Goal: Task Accomplishment & Management: Use online tool/utility

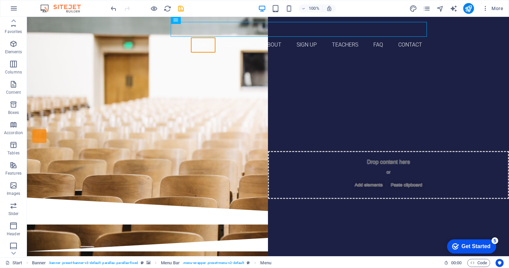
scroll to position [50, 0]
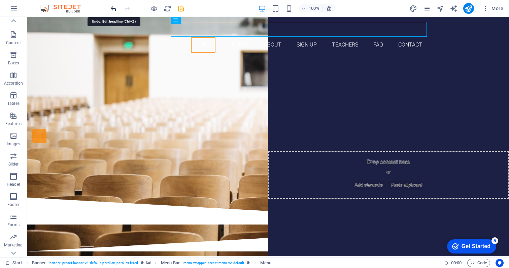
click at [114, 7] on icon "undo" at bounding box center [114, 9] width 8 height 8
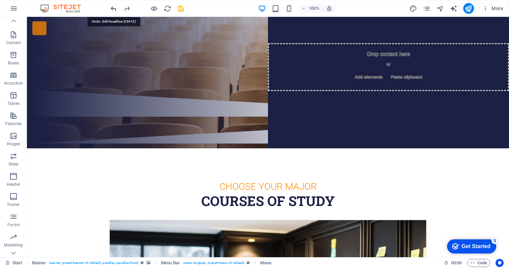
scroll to position [172, 0]
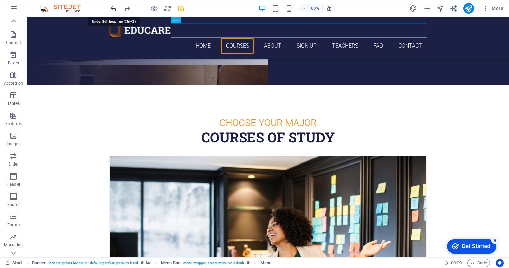
click at [115, 8] on icon "undo" at bounding box center [114, 9] width 8 height 8
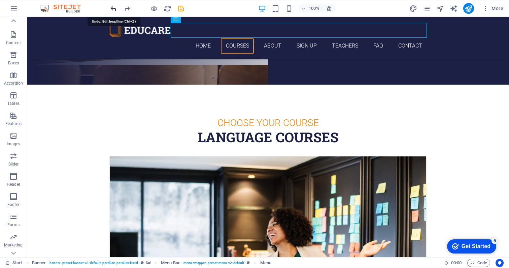
click at [115, 8] on icon "undo" at bounding box center [114, 9] width 8 height 8
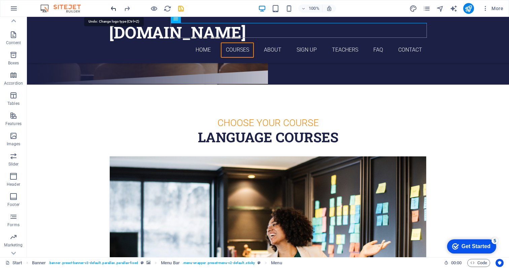
click at [115, 8] on icon "undo" at bounding box center [114, 9] width 8 height 8
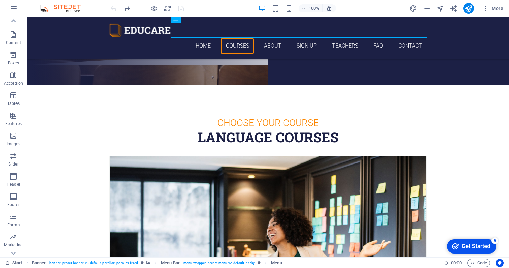
click at [115, 8] on div at bounding box center [146, 8] width 75 height 11
click at [14, 10] on icon "button" at bounding box center [14, 8] width 8 height 8
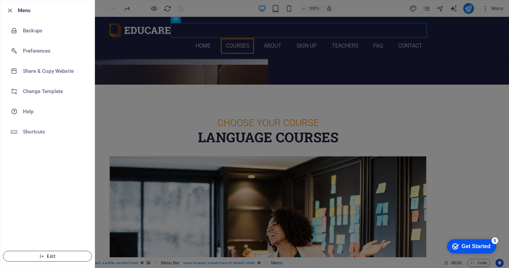
click at [58, 256] on span "Exit" at bounding box center [47, 255] width 77 height 5
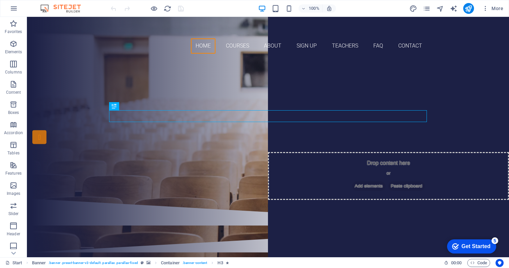
click at [45, 7] on img at bounding box center [64, 8] width 51 height 8
click at [427, 8] on icon "pages" at bounding box center [427, 9] width 8 height 8
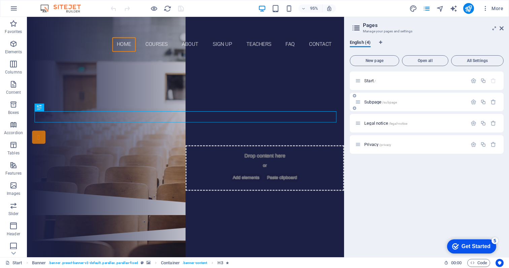
click at [397, 100] on p "Subpage /subpage" at bounding box center [414, 102] width 101 height 4
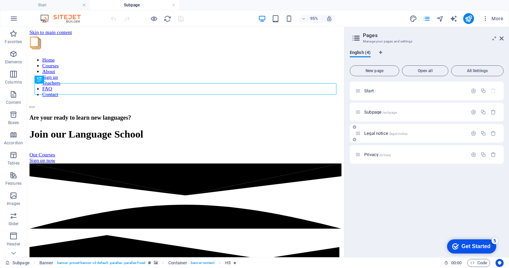
click at [381, 132] on span "Legal notice /legal-notice" at bounding box center [385, 133] width 43 height 5
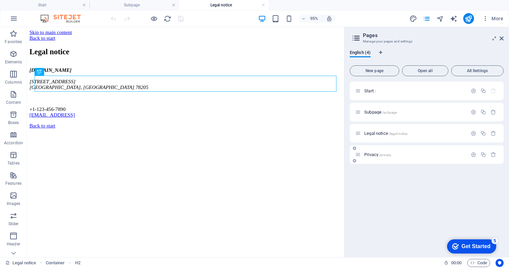
click at [378, 154] on span "Privacy /privacy" at bounding box center [377, 154] width 27 height 5
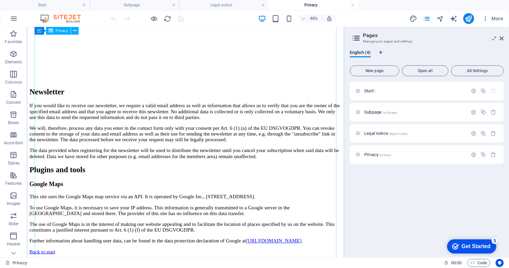
scroll to position [1738, 0]
click at [405, 112] on p "Subpage /subpage" at bounding box center [414, 112] width 101 height 4
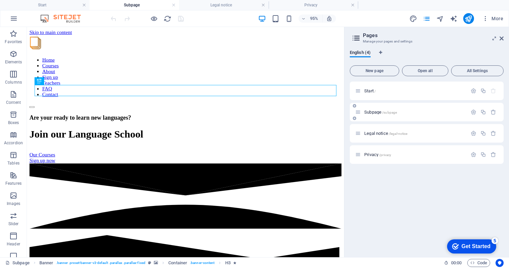
scroll to position [0, 0]
click at [405, 112] on p "Subpage /subpage" at bounding box center [414, 112] width 101 height 4
click at [358, 112] on icon at bounding box center [358, 112] width 6 height 6
click at [420, 87] on div "Start /" at bounding box center [411, 91] width 112 height 8
click at [385, 89] on p "Start /" at bounding box center [414, 91] width 101 height 4
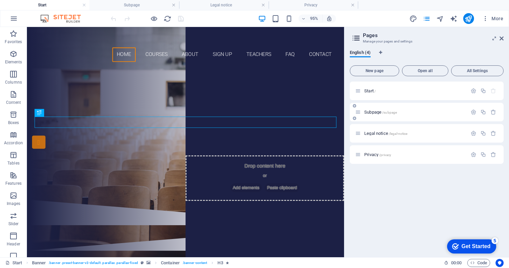
click at [378, 113] on span "Subpage /subpage" at bounding box center [380, 111] width 33 height 5
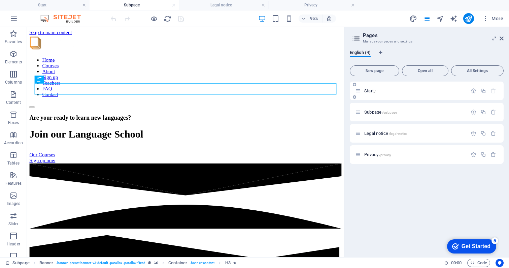
click at [384, 92] on p "Start /" at bounding box center [414, 91] width 101 height 4
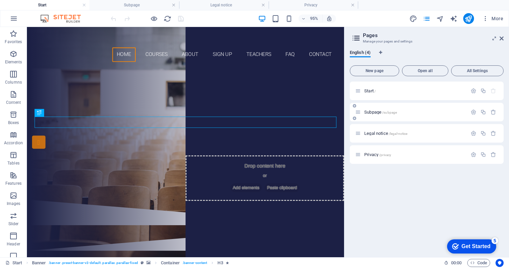
click at [377, 111] on span "Subpage /subpage" at bounding box center [380, 111] width 33 height 5
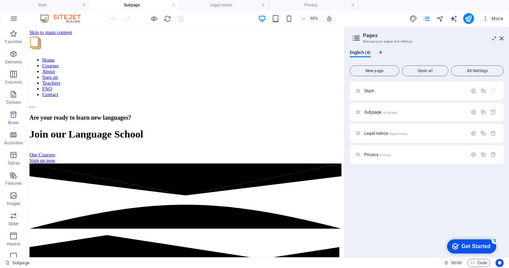
click at [494, 39] on icon at bounding box center [494, 38] width 0 height 5
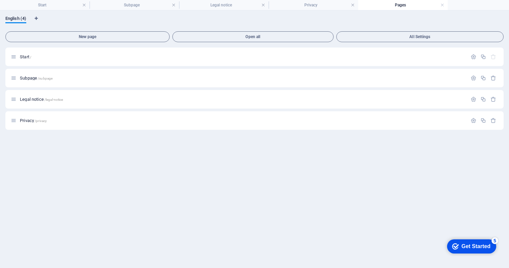
click at [493, 39] on button "All Settings" at bounding box center [419, 36] width 167 height 11
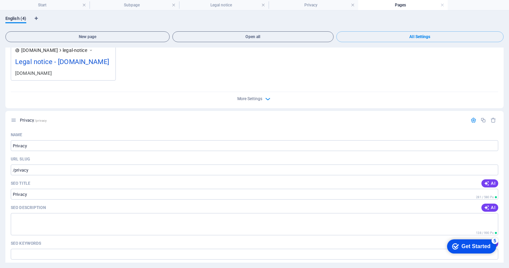
click at [493, 39] on button "All Settings" at bounding box center [419, 36] width 167 height 11
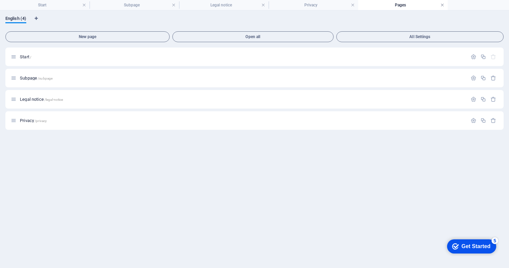
click at [443, 5] on link at bounding box center [442, 5] width 4 height 6
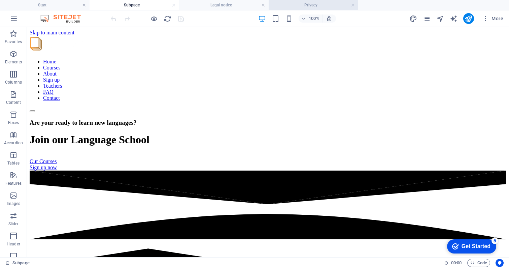
click at [337, 3] on h4 "Privacy" at bounding box center [314, 4] width 90 height 7
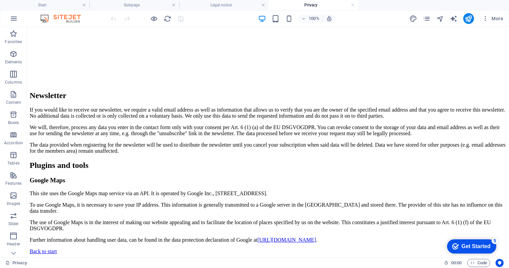
click at [350, 2] on h4 "Privacy" at bounding box center [314, 4] width 90 height 7
click at [353, 3] on link at bounding box center [353, 5] width 4 height 6
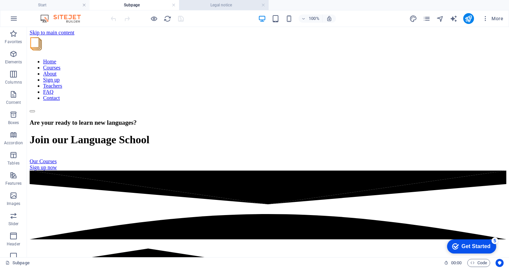
click at [261, 2] on h4 "Legal notice" at bounding box center [224, 4] width 90 height 7
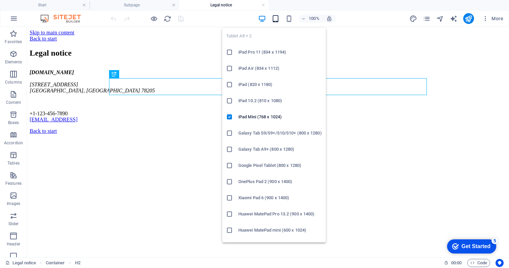
click at [275, 20] on icon "button" at bounding box center [276, 19] width 8 height 8
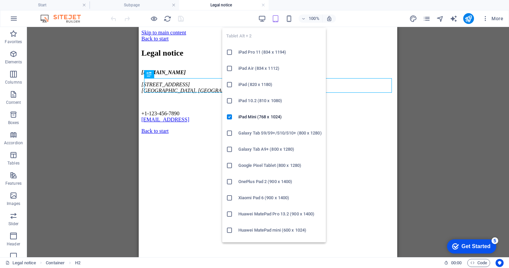
click at [275, 20] on icon "button" at bounding box center [276, 19] width 8 height 8
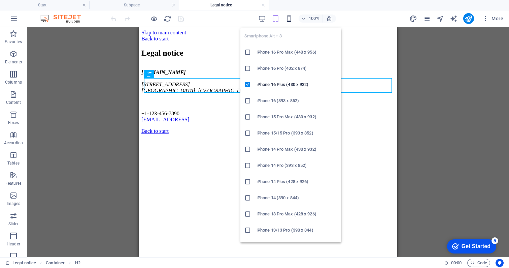
click at [292, 19] on icon "button" at bounding box center [289, 19] width 8 height 8
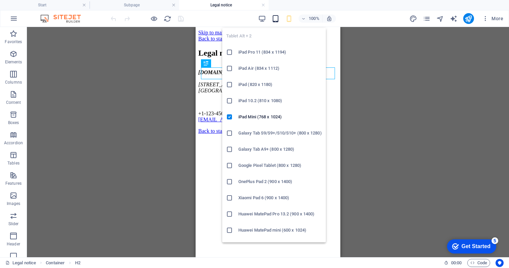
click at [276, 18] on icon "button" at bounding box center [276, 19] width 8 height 8
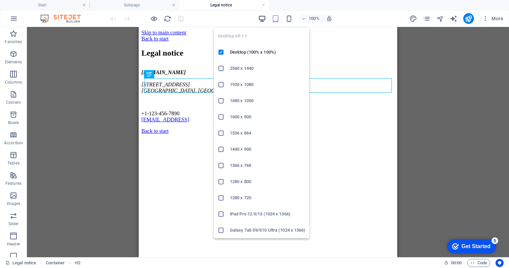
click at [264, 17] on icon "button" at bounding box center [262, 19] width 8 height 8
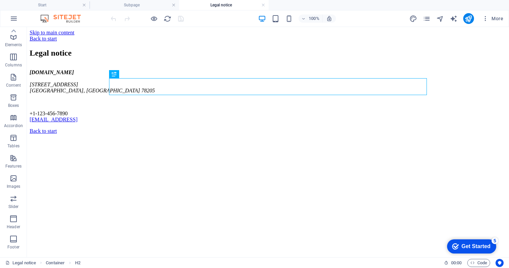
scroll to position [0, 0]
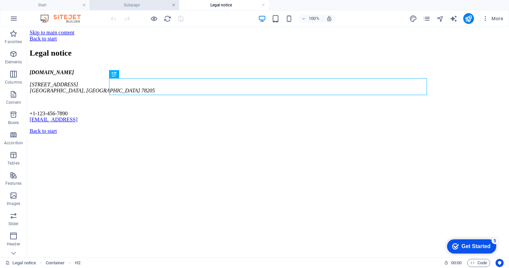
click at [173, 4] on link at bounding box center [174, 5] width 4 height 6
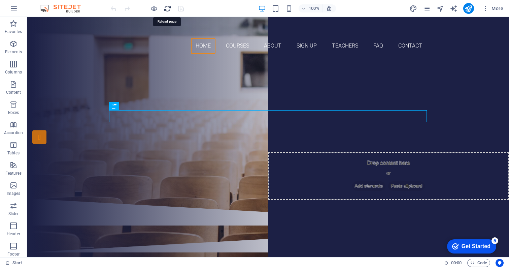
click at [167, 11] on icon "reload" at bounding box center [168, 9] width 8 height 8
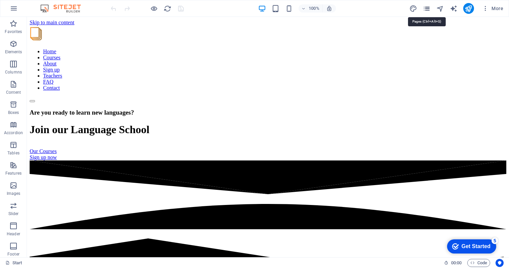
click at [431, 6] on icon "pages" at bounding box center [427, 9] width 8 height 8
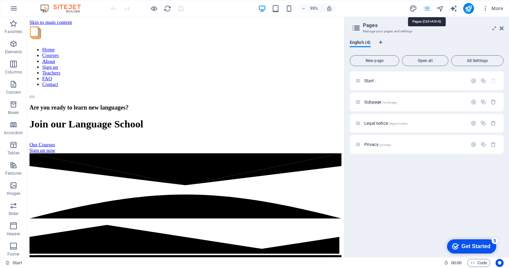
click at [431, 6] on icon "pages" at bounding box center [427, 9] width 8 height 8
click at [455, 5] on icon "text_generator" at bounding box center [454, 9] width 8 height 8
select select "English"
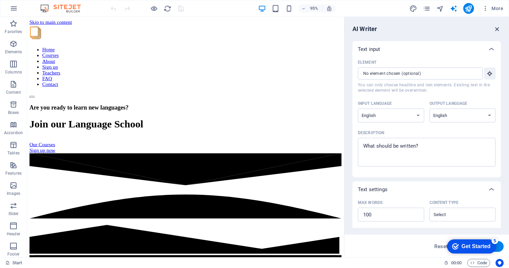
click at [498, 32] on icon "button" at bounding box center [497, 28] width 7 height 7
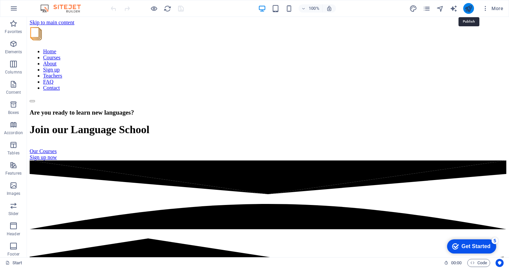
click at [471, 10] on icon "publish" at bounding box center [469, 9] width 8 height 8
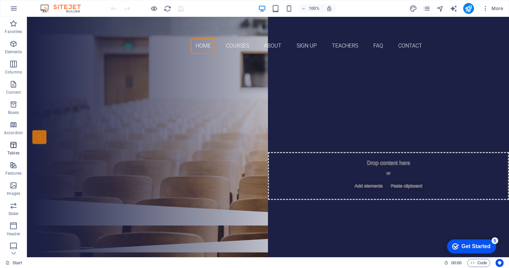
scroll to position [63, 0]
click at [12, 10] on icon "button" at bounding box center [14, 8] width 8 height 8
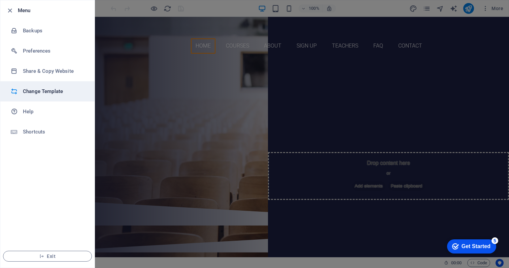
click at [34, 91] on h6 "Change Template" at bounding box center [54, 91] width 62 height 8
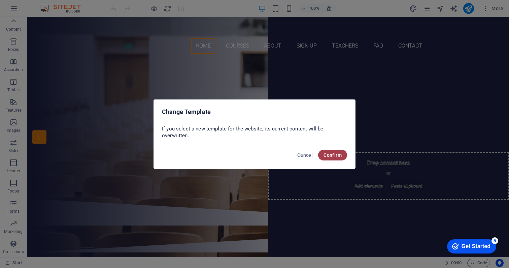
click at [329, 153] on span "Confirm" at bounding box center [333, 154] width 18 height 5
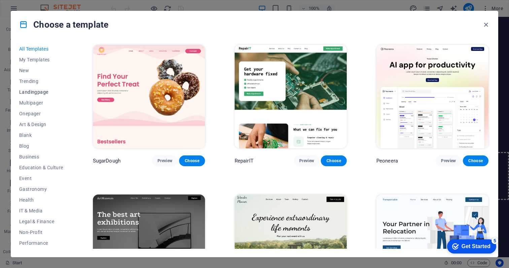
click at [39, 91] on span "Landingpage" at bounding box center [41, 91] width 44 height 5
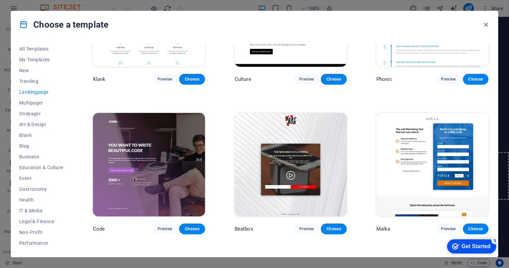
scroll to position [0, 0]
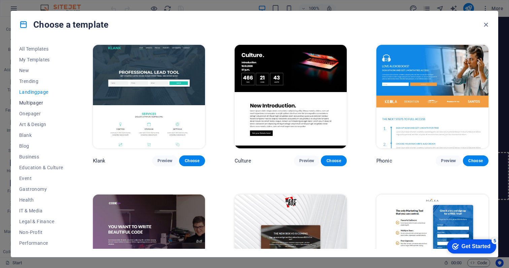
click at [20, 102] on span "Multipager" at bounding box center [41, 102] width 44 height 5
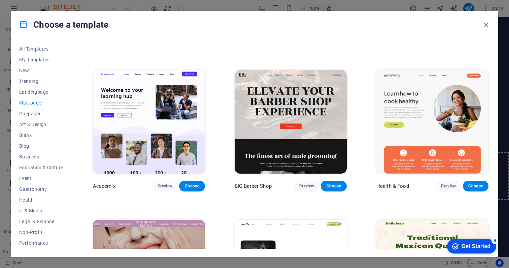
scroll to position [274, 0]
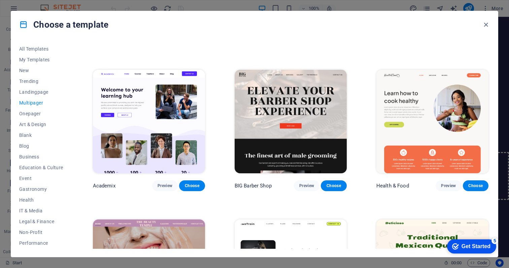
click at [143, 115] on img at bounding box center [149, 121] width 112 height 103
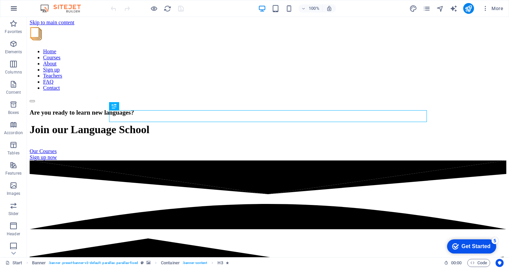
click at [10, 8] on icon "button" at bounding box center [14, 8] width 8 height 8
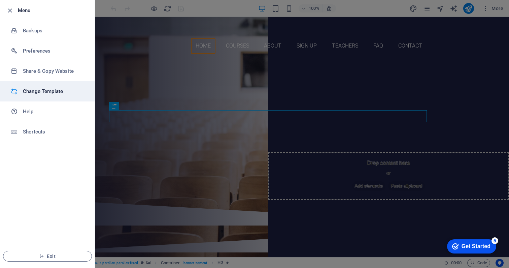
click at [33, 93] on h6 "Change Template" at bounding box center [54, 91] width 62 height 8
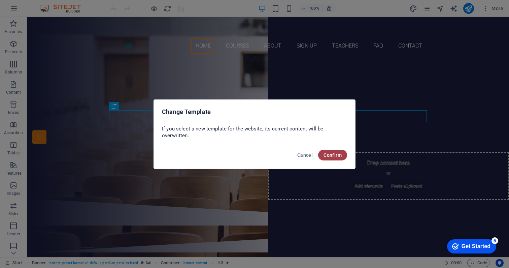
click at [332, 156] on span "Confirm" at bounding box center [333, 154] width 18 height 5
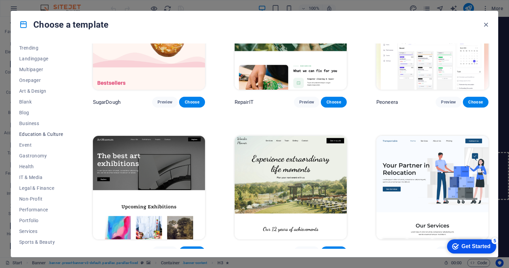
scroll to position [35, 0]
click at [26, 141] on span "Event" at bounding box center [41, 143] width 44 height 5
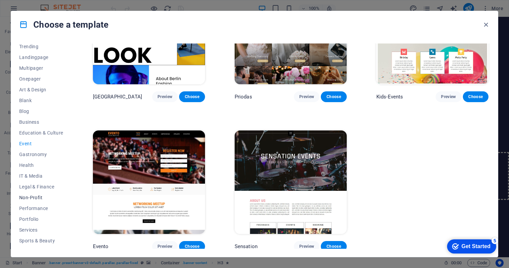
scroll to position [64, 0]
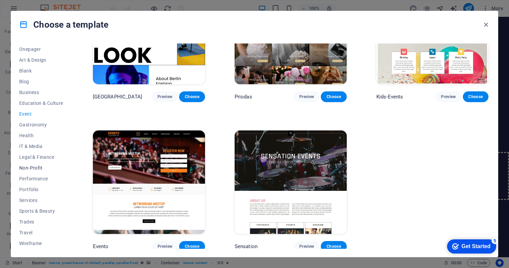
click at [34, 170] on span "Non-Profit" at bounding box center [41, 167] width 44 height 5
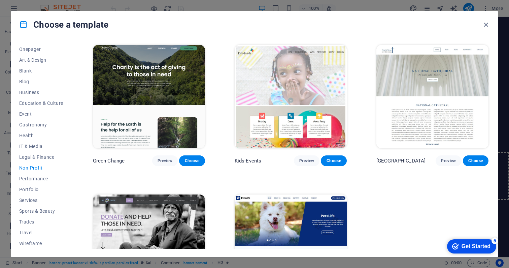
scroll to position [65, 0]
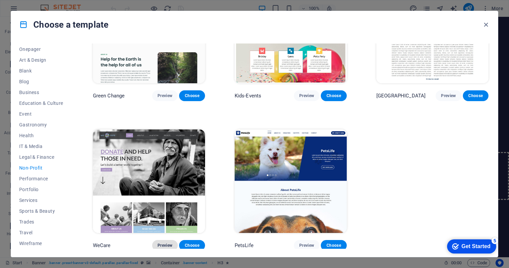
click at [165, 245] on span "Preview" at bounding box center [165, 244] width 15 height 5
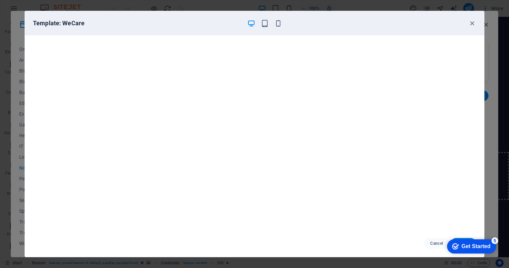
scroll to position [0, 0]
click at [470, 23] on icon "button" at bounding box center [472, 24] width 8 height 8
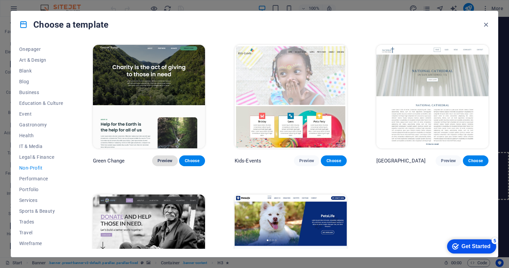
click at [164, 158] on span "Preview" at bounding box center [165, 160] width 15 height 5
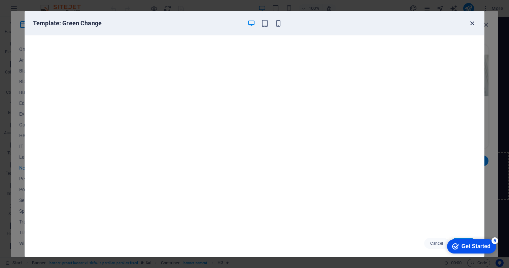
click at [471, 24] on icon "button" at bounding box center [472, 24] width 8 height 8
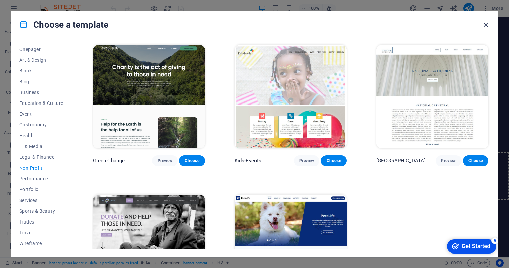
drag, startPoint x: 471, startPoint y: 24, endPoint x: 486, endPoint y: 24, distance: 14.8
click at [486, 24] on div "Choose a template" at bounding box center [254, 24] width 487 height 27
click at [486, 24] on icon "button" at bounding box center [486, 25] width 8 height 8
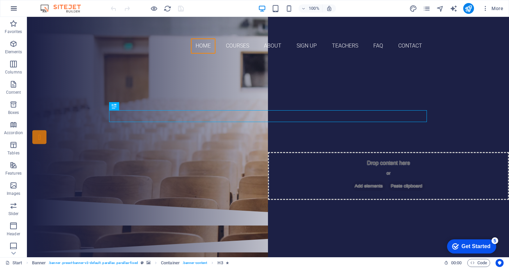
click at [16, 8] on icon "button" at bounding box center [14, 8] width 8 height 8
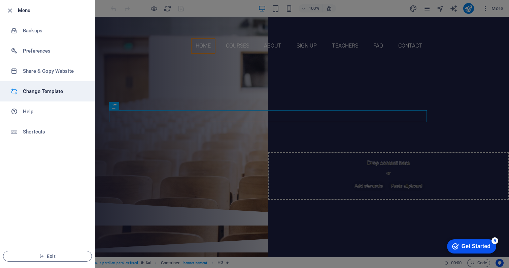
click at [40, 90] on h6 "Change Template" at bounding box center [54, 91] width 62 height 8
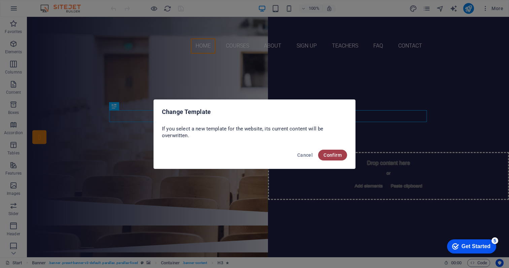
click at [332, 150] on button "Confirm" at bounding box center [332, 155] width 29 height 11
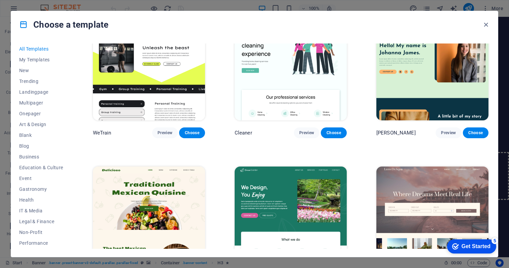
scroll to position [952, 0]
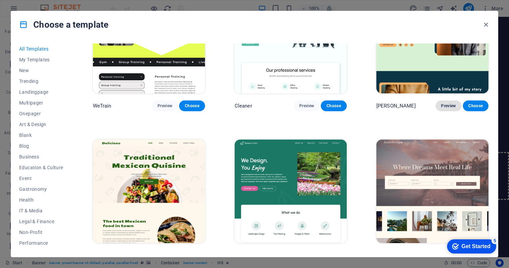
click at [446, 103] on span "Preview" at bounding box center [448, 105] width 15 height 5
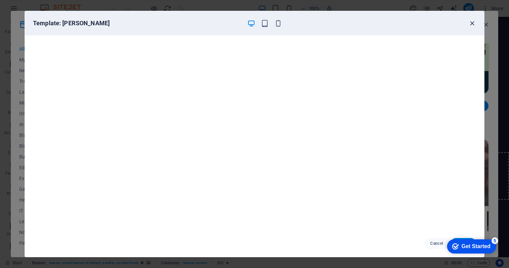
click at [472, 23] on icon "button" at bounding box center [472, 24] width 8 height 8
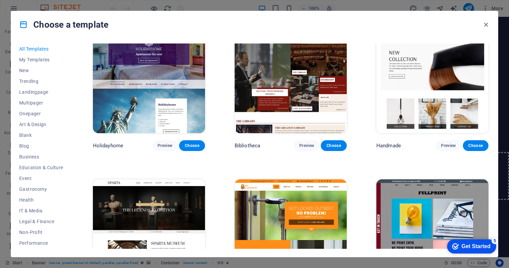
scroll to position [3902, 0]
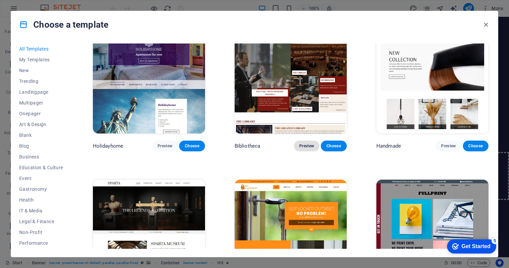
click at [308, 140] on button "Preview" at bounding box center [307, 145] width 26 height 11
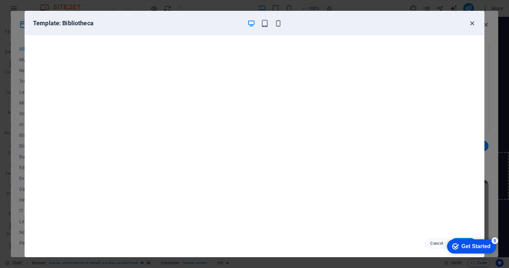
click at [470, 22] on icon "button" at bounding box center [472, 24] width 8 height 8
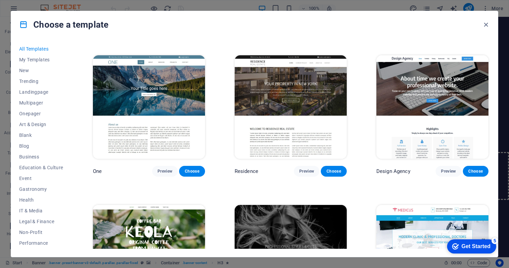
scroll to position [6070, 0]
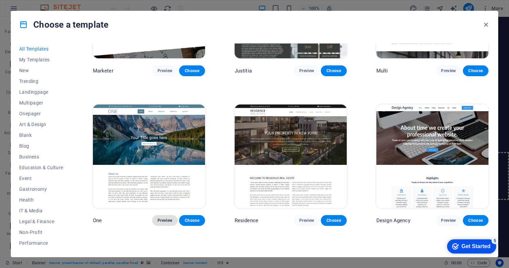
click at [166, 218] on span "Preview" at bounding box center [165, 220] width 15 height 5
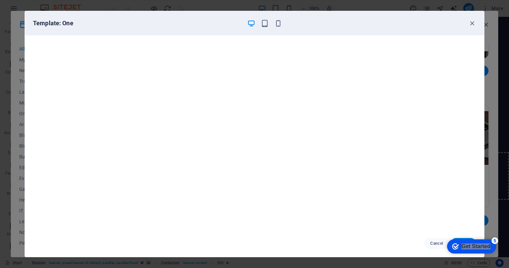
drag, startPoint x: 492, startPoint y: 240, endPoint x: 937, endPoint y: 455, distance: 494.0
click at [498, 236] on html "checkmark Get Started 5 First Steps in the Editor Let's guide you through the t…" at bounding box center [470, 246] width 57 height 20
click at [466, 255] on div "checkmark Get Started 5 First Steps in the Editor Let's guide you through the t…" at bounding box center [470, 246] width 57 height 20
click at [464, 246] on div "Get Started" at bounding box center [476, 246] width 29 height 6
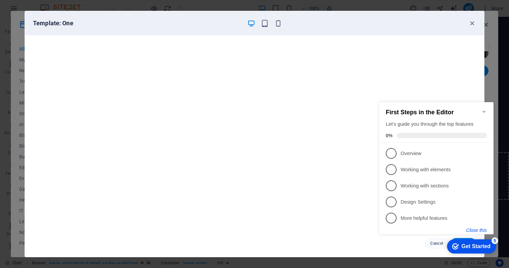
click at [471, 228] on button "Close this" at bounding box center [476, 229] width 21 height 5
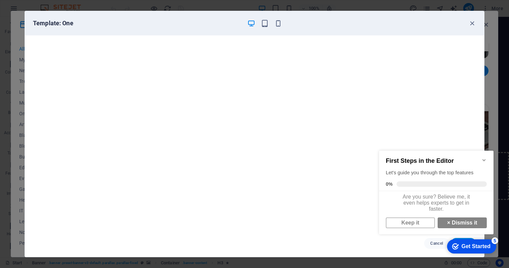
click at [482, 157] on icon "Minimize checklist" at bounding box center [484, 159] width 5 height 5
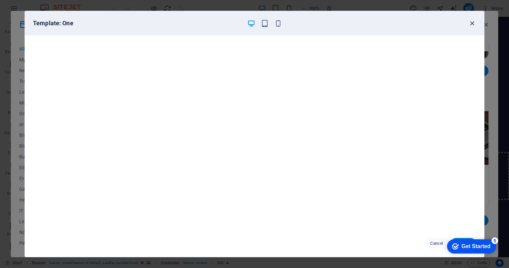
click at [472, 24] on icon "button" at bounding box center [472, 24] width 8 height 8
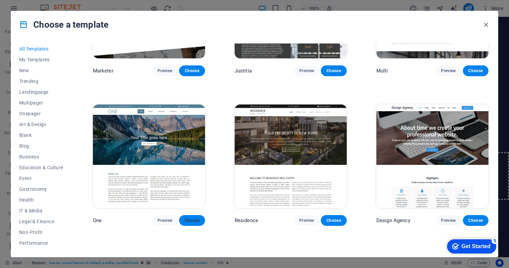
click at [192, 218] on span "Choose" at bounding box center [192, 220] width 15 height 5
